Goal: Navigation & Orientation: Find specific page/section

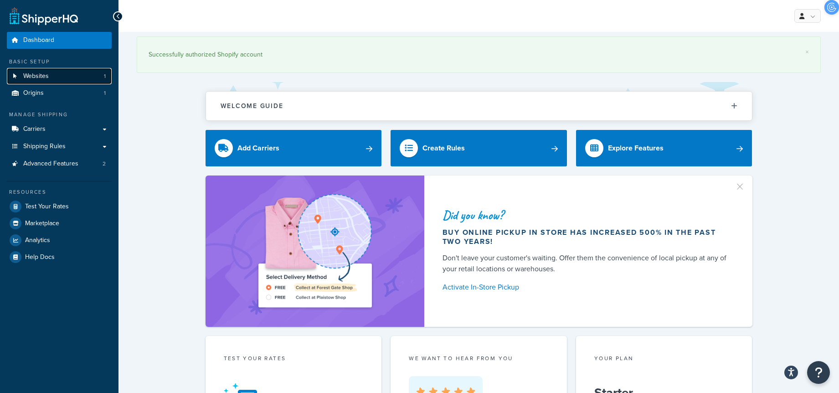
click at [47, 72] on span "Websites" at bounding box center [36, 76] width 26 height 8
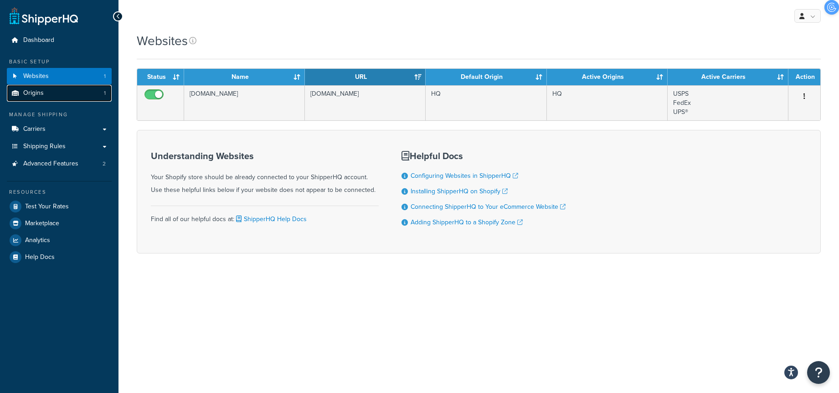
click at [40, 92] on span "Origins" at bounding box center [33, 93] width 21 height 8
